Goal: Task Accomplishment & Management: Manage account settings

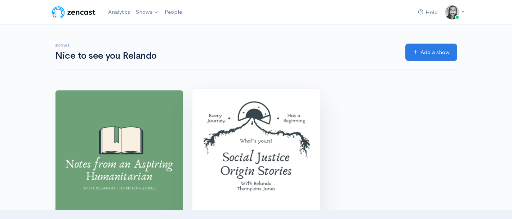
click at [280, 143] on img at bounding box center [256, 153] width 128 height 128
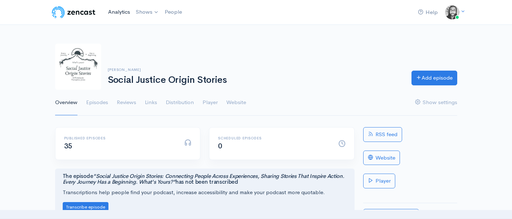
click at [116, 13] on link "Analytics" at bounding box center [119, 11] width 28 height 15
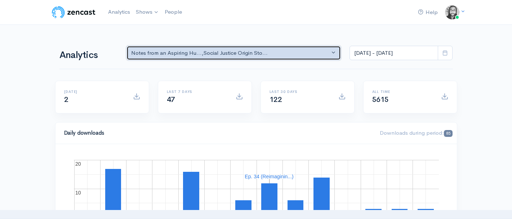
click at [190, 53] on div "Notes from an Aspiring Hu... , Social Justice Origin Sto..." at bounding box center [230, 53] width 199 height 8
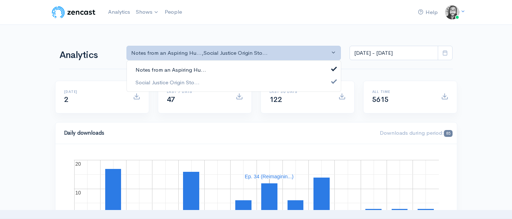
click at [199, 66] on span "Notes from an Aspiring Hu..." at bounding box center [170, 70] width 71 height 8
select select "14701"
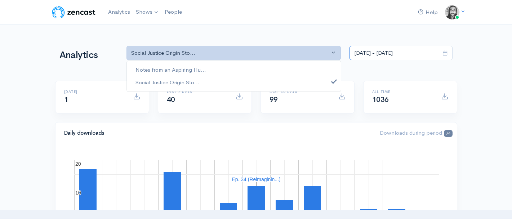
click at [400, 57] on input "[DATE] - [DATE]" at bounding box center [393, 53] width 89 height 15
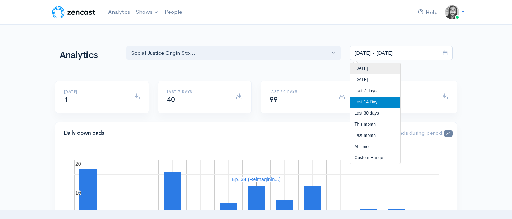
click at [399, 69] on li "[DATE]" at bounding box center [375, 68] width 50 height 11
type input "[DATE] - [DATE]"
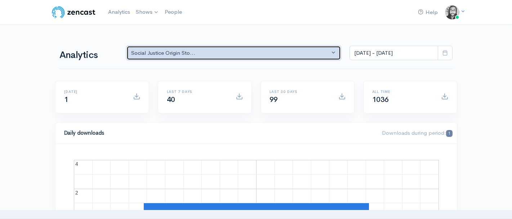
click at [313, 53] on div "Social Justice Origin Sto..." at bounding box center [230, 53] width 199 height 8
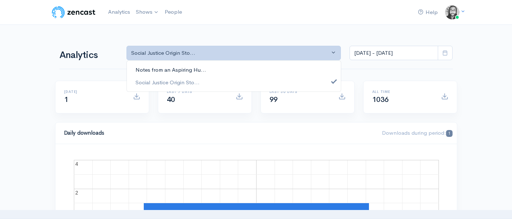
click at [265, 74] on link "Notes from an Aspiring Hu..." at bounding box center [234, 70] width 214 height 13
select select "5809"
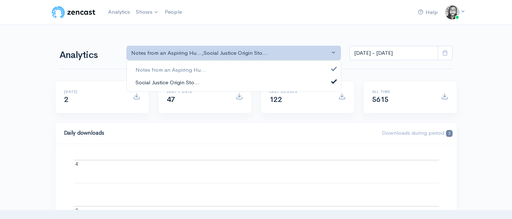
click at [271, 83] on link "Social Justice Origin Sto..." at bounding box center [234, 82] width 214 height 13
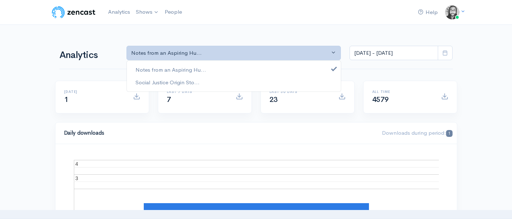
click at [436, 66] on div "Analytics Notes from an Aspiring Hu... Social Justice Origin Sto... Notes from …" at bounding box center [255, 52] width 393 height 35
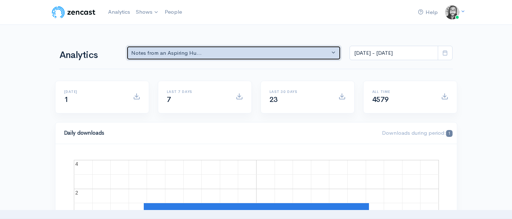
click at [275, 52] on div "Notes from an Aspiring Hu..." at bounding box center [230, 53] width 199 height 8
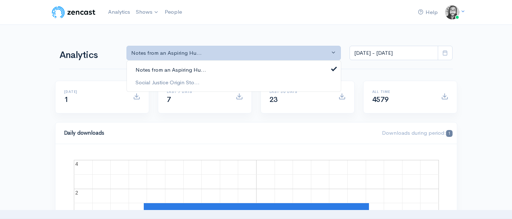
click at [267, 65] on link "Notes from an Aspiring Hu..." at bounding box center [234, 70] width 214 height 13
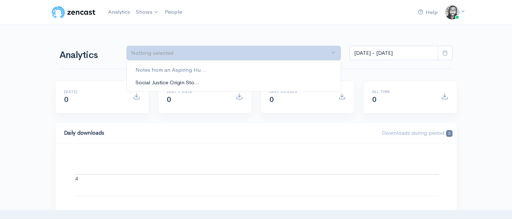
click at [265, 77] on link "Social Justice Origin Sto..." at bounding box center [234, 82] width 214 height 13
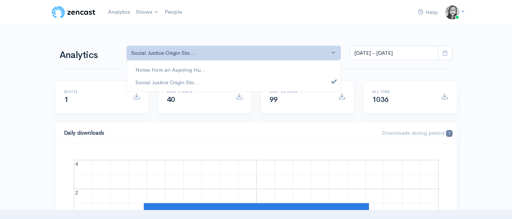
click at [277, 23] on nav "Help Notifications View all Your profile Team settings Default team Current Log…" at bounding box center [256, 12] width 512 height 25
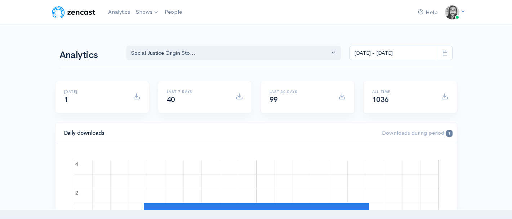
click at [317, 21] on nav "Help Notifications View all Your profile Team settings Default team Current Log…" at bounding box center [256, 12] width 512 height 25
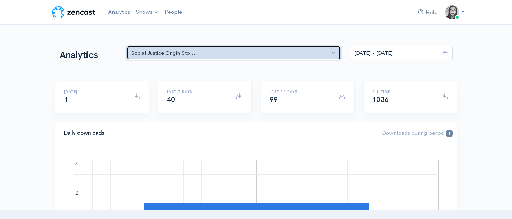
click at [272, 50] on div "Social Justice Origin Sto..." at bounding box center [230, 53] width 199 height 8
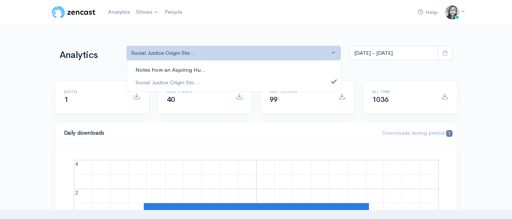
click at [272, 71] on link "Notes from an Aspiring Hu..." at bounding box center [234, 70] width 214 height 13
select select "5809"
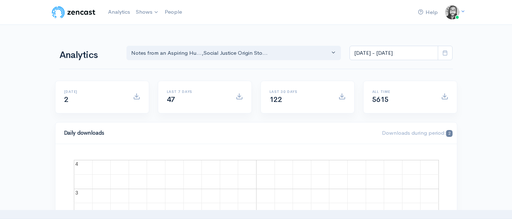
click at [90, 9] on img at bounding box center [74, 12] width 46 height 14
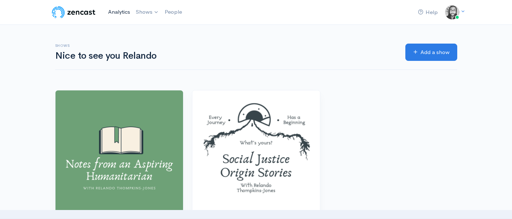
click at [123, 9] on link "Analytics" at bounding box center [119, 11] width 28 height 15
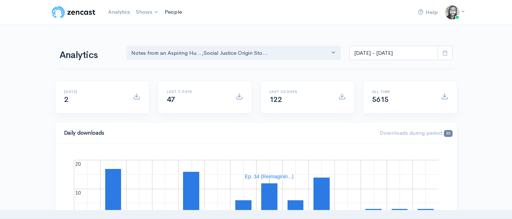
click at [180, 12] on link "People" at bounding box center [173, 11] width 23 height 15
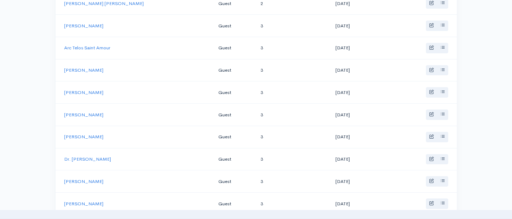
scroll to position [725, 0]
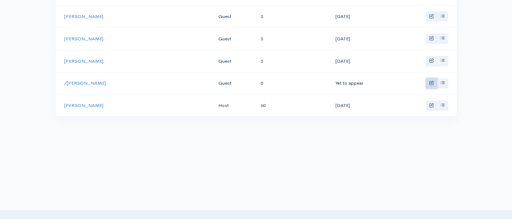
click at [431, 85] on link "Basic example" at bounding box center [431, 83] width 11 height 10
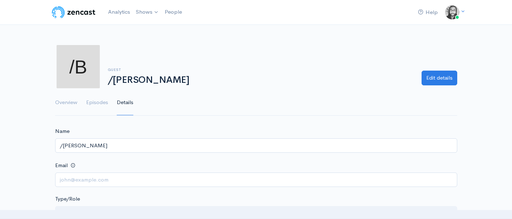
click at [63, 144] on input "/[PERSON_NAME]" at bounding box center [256, 145] width 402 height 15
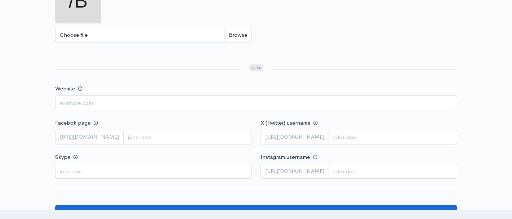
scroll to position [315, 0]
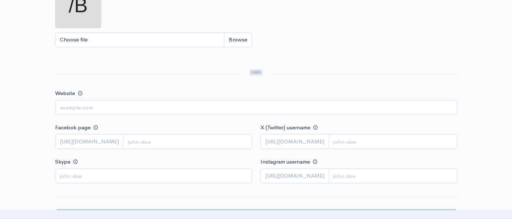
type input "[PERSON_NAME]"
click at [241, 44] on input "Choose file" at bounding box center [153, 39] width 197 height 15
type input "C:\fakepath\Amber Headshot August 2023-2 - [PERSON_NAME].jpg"
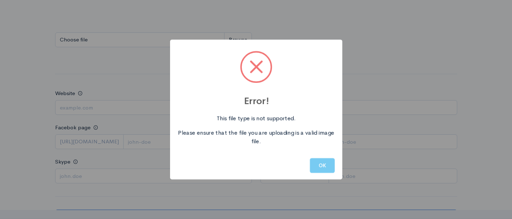
click at [328, 166] on button "OK" at bounding box center [322, 165] width 25 height 15
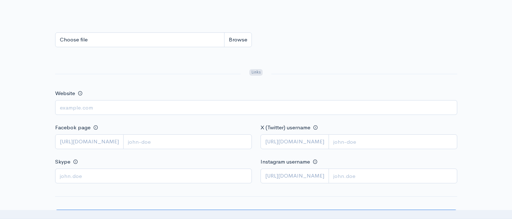
click at [200, 90] on div "Website" at bounding box center [256, 102] width 402 height 26
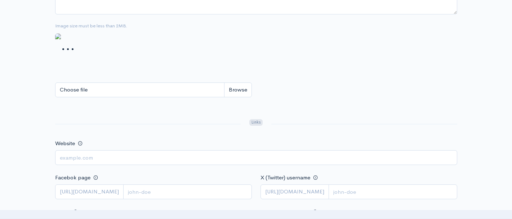
scroll to position [228, 0]
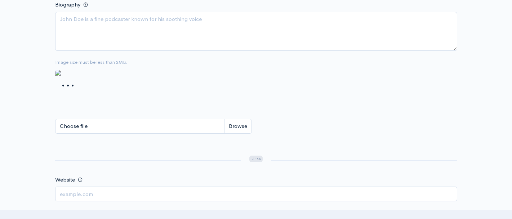
click at [75, 93] on img at bounding box center [65, 81] width 20 height 23
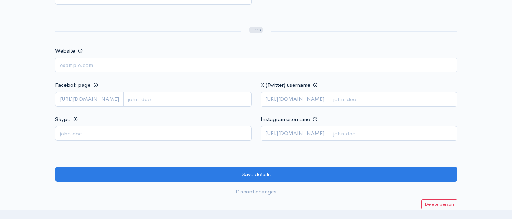
scroll to position [441, 0]
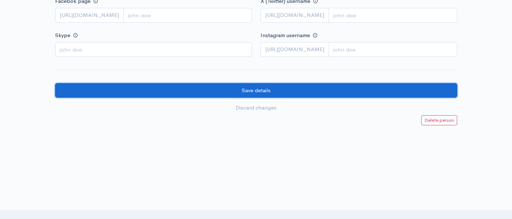
click at [212, 94] on input "Save details" at bounding box center [256, 90] width 402 height 15
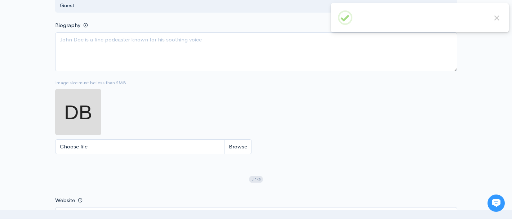
scroll to position [97, 0]
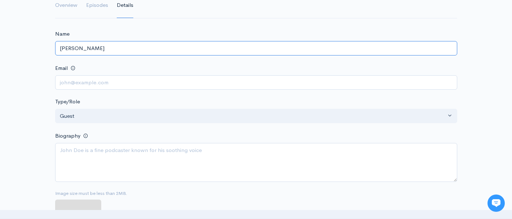
click at [68, 51] on input "[PERSON_NAME]" at bounding box center [256, 48] width 402 height 15
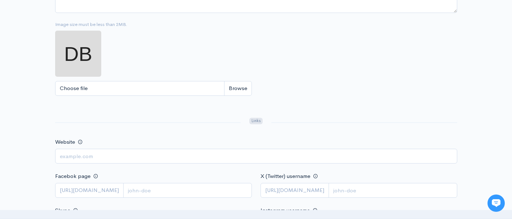
scroll to position [400, 0]
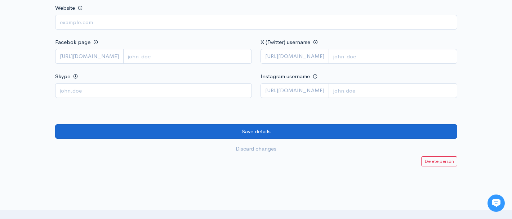
type input "Amber Banks"
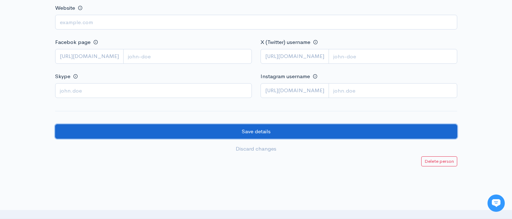
click at [138, 126] on input "Save details" at bounding box center [256, 131] width 402 height 15
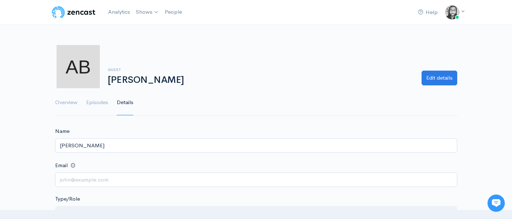
click at [299, 23] on nav "Help Notifications View all Your profile Team settings Default team Current Log…" at bounding box center [256, 12] width 512 height 25
click at [328, 37] on div "guest Amber Banks Edit details Overview Episodes Details" at bounding box center [256, 75] width 402 height 81
